Goal: Transaction & Acquisition: Purchase product/service

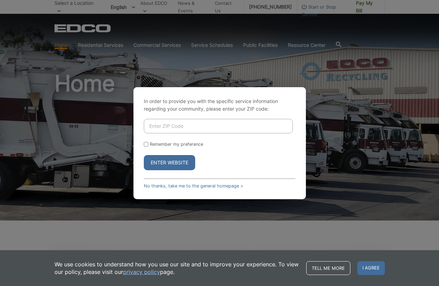
click at [183, 126] on input "Enter ZIP Code" at bounding box center [218, 126] width 149 height 14
type input "92081"
click at [143, 143] on div "In order to provide you with the specific service information regarding your co…" at bounding box center [220, 143] width 173 height 112
click at [145, 144] on input "Remember my preference" at bounding box center [146, 144] width 4 height 4
checkbox input "true"
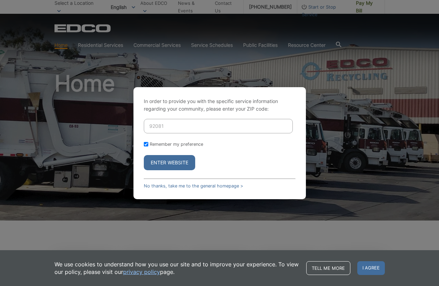
click at [164, 162] on button "Enter Website" at bounding box center [169, 162] width 51 height 15
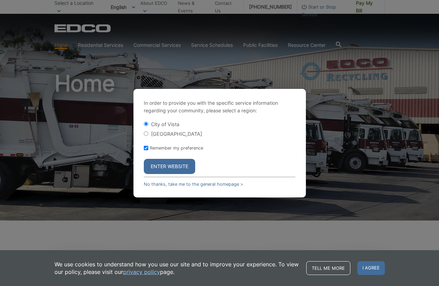
click at [177, 165] on button "Enter Website" at bounding box center [169, 166] width 51 height 15
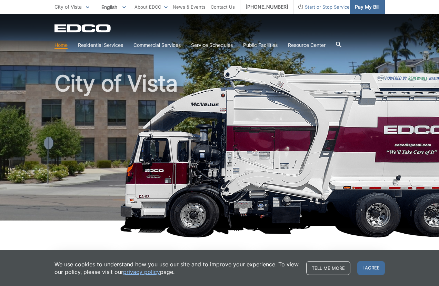
click at [365, 5] on span "Pay My Bill" at bounding box center [367, 7] width 24 height 8
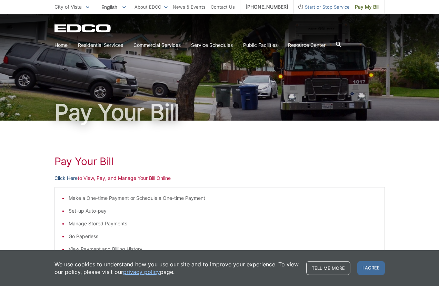
click at [72, 178] on link "Click Here" at bounding box center [66, 179] width 23 height 8
